Goal: Check status

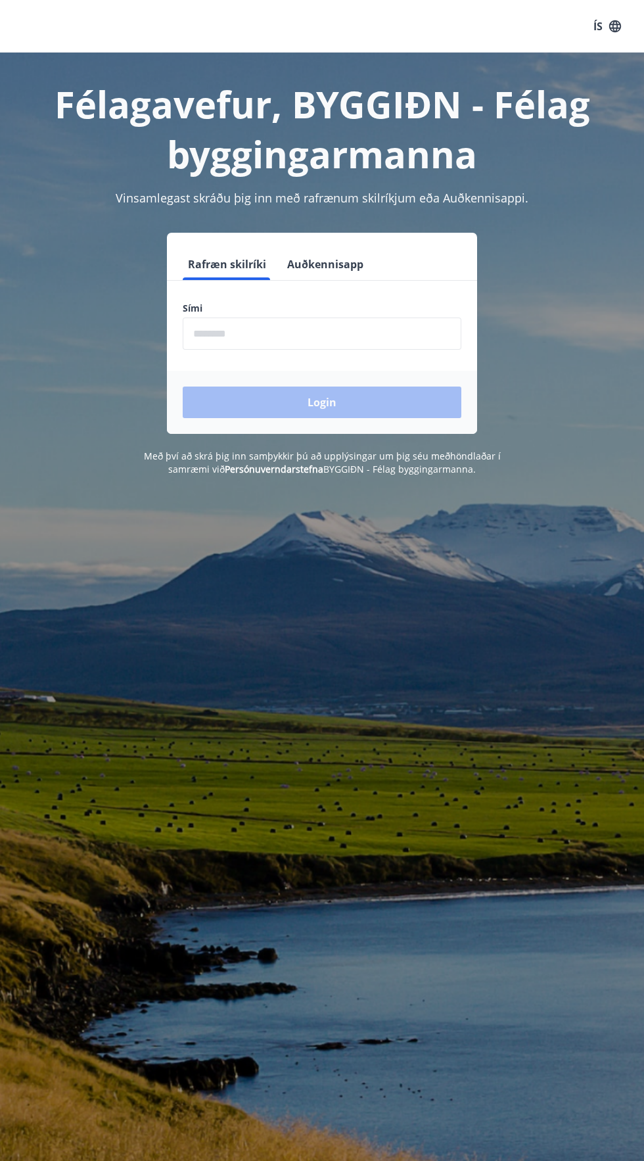
click at [318, 337] on input "phone" at bounding box center [322, 334] width 279 height 32
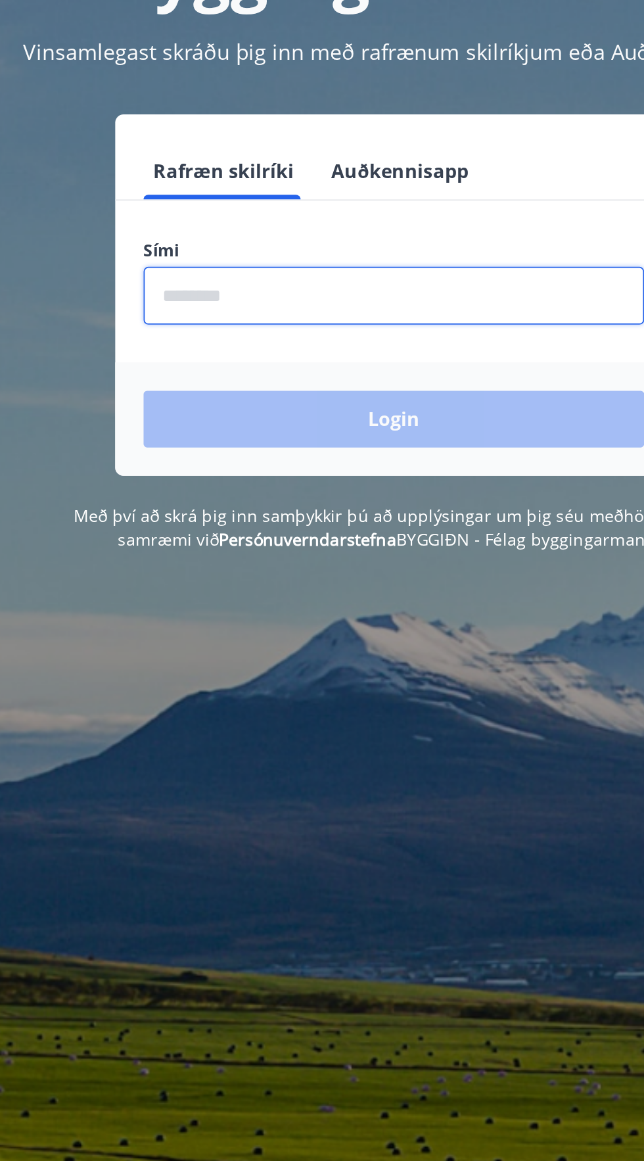
type input "********"
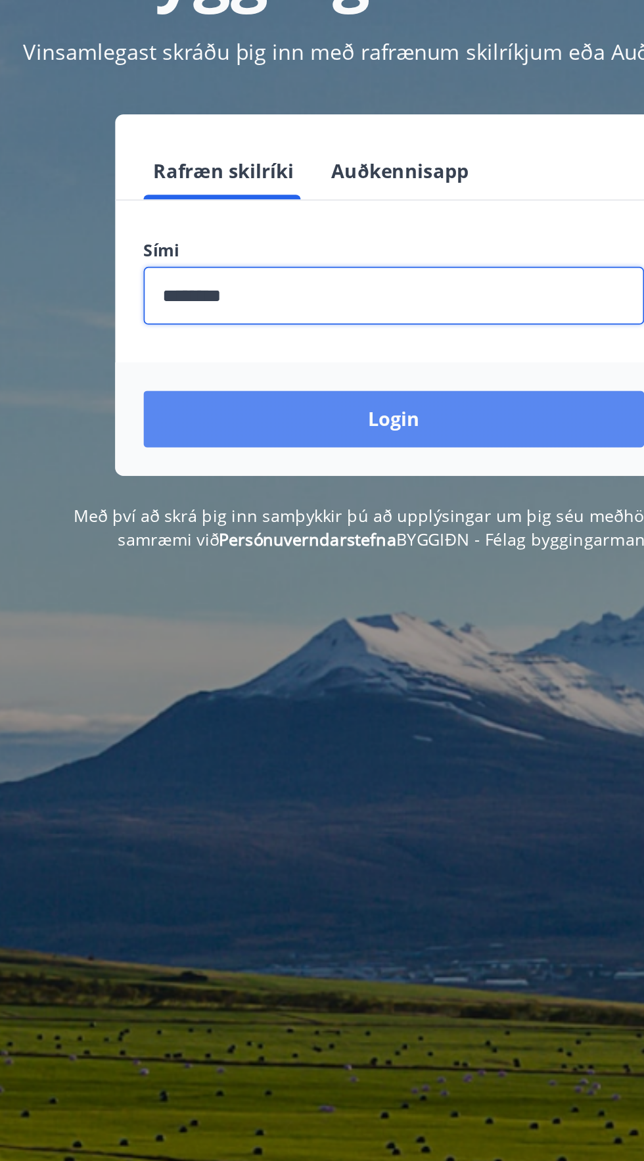
click at [382, 398] on button "Login" at bounding box center [322, 403] width 279 height 32
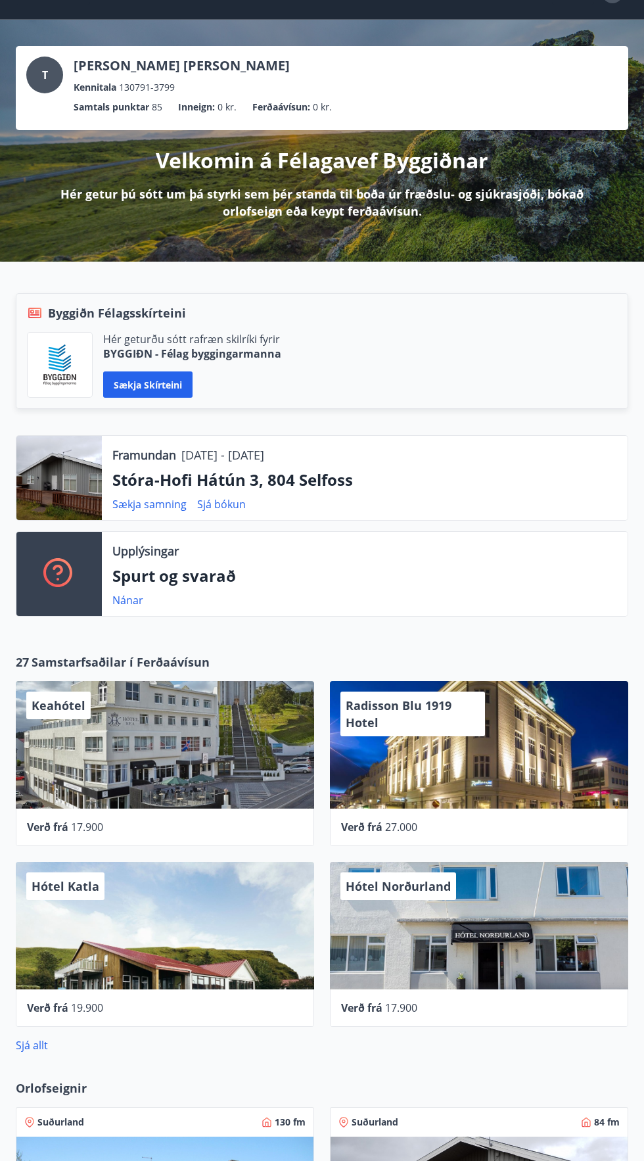
scroll to position [45, 0]
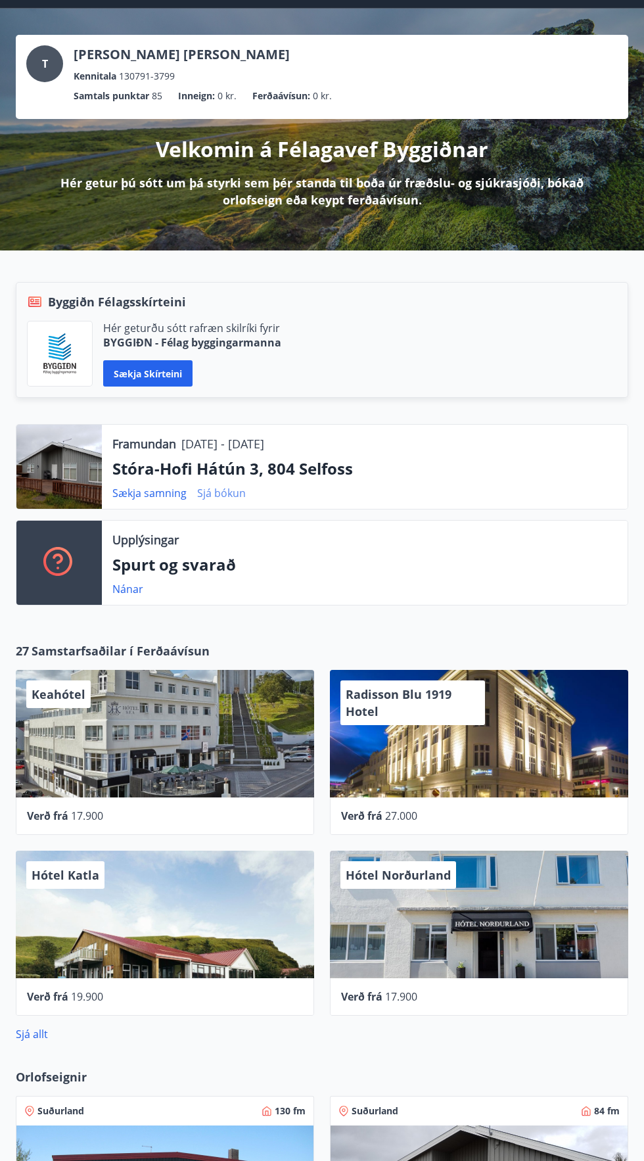
click at [230, 490] on link "Sjá bókun" at bounding box center [221, 493] width 49 height 14
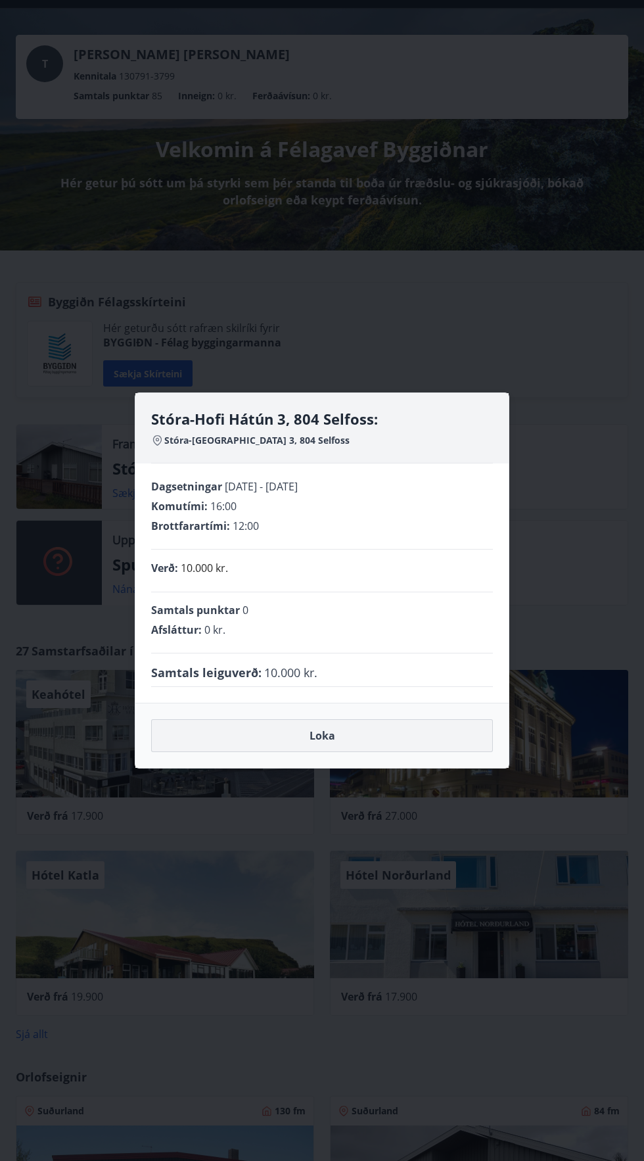
click at [435, 741] on button "Loka" at bounding box center [322, 735] width 342 height 33
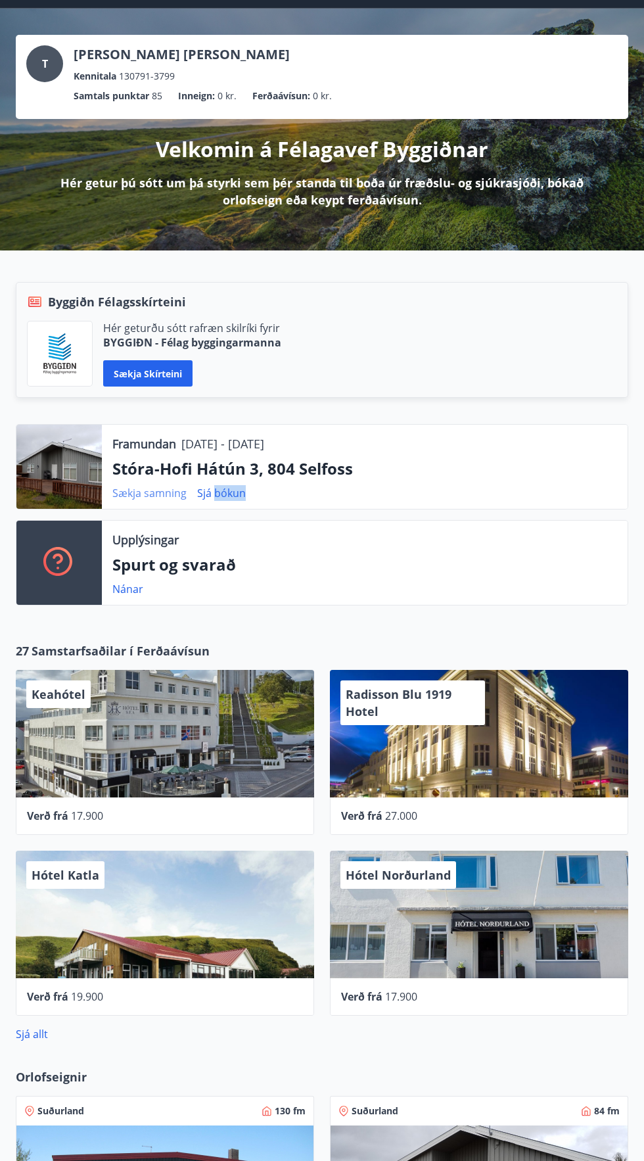
click at [152, 487] on link "Sækja samning" at bounding box center [149, 493] width 74 height 14
